Goal: Communication & Community: Participate in discussion

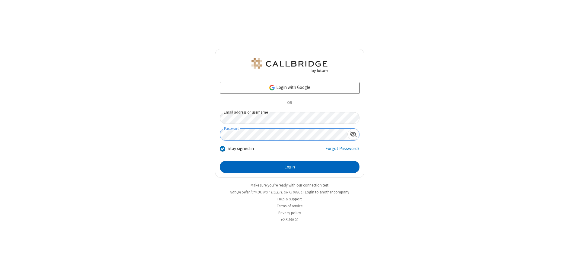
click at [290, 167] on button "Login" at bounding box center [290, 167] width 140 height 12
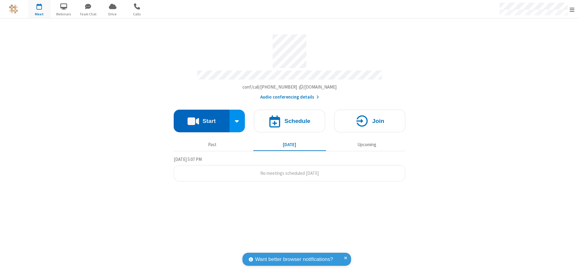
click at [201, 118] on button "Start" at bounding box center [202, 121] width 56 height 23
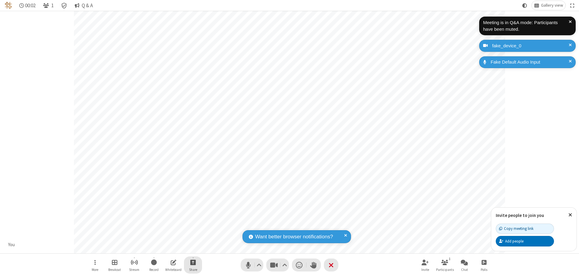
click at [193, 262] on span "Start sharing" at bounding box center [193, 263] width 6 height 8
click at [169, 248] on span "Share my screen" at bounding box center [168, 248] width 7 height 5
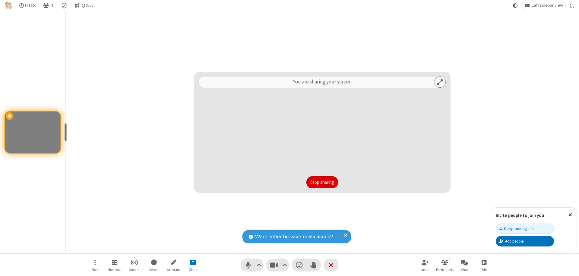
click at [322, 182] on button "Stop sharing" at bounding box center [322, 182] width 32 height 12
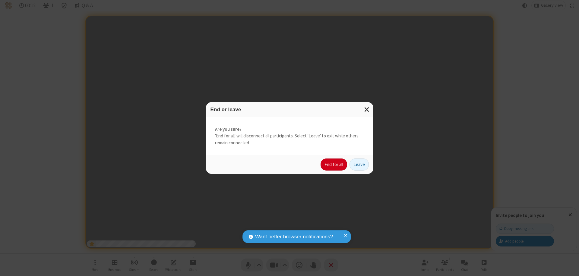
click at [334, 165] on button "End for all" at bounding box center [334, 165] width 27 height 12
